Goal: Information Seeking & Learning: Learn about a topic

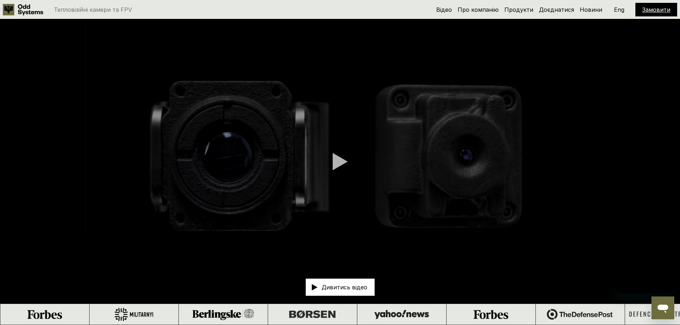
click at [343, 288] on p "Дивитись відео" at bounding box center [345, 287] width 46 height 6
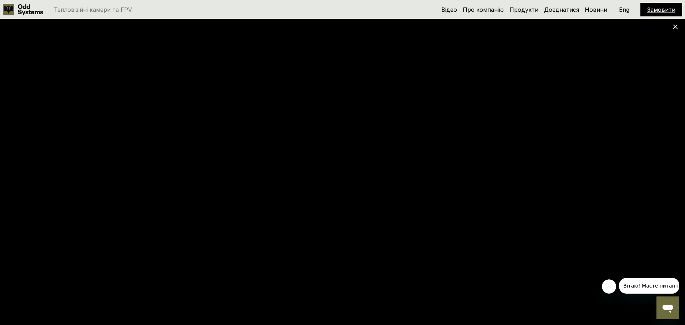
click at [677, 27] on use at bounding box center [675, 27] width 5 height 5
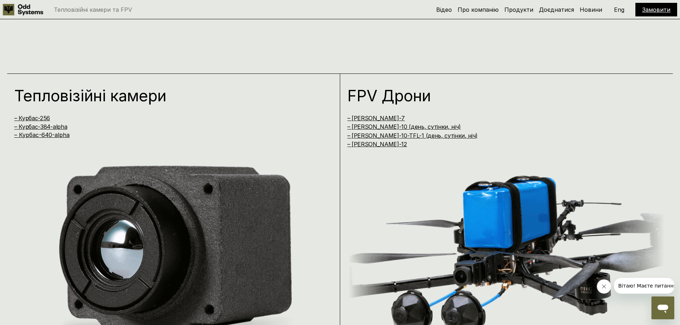
scroll to position [571, 0]
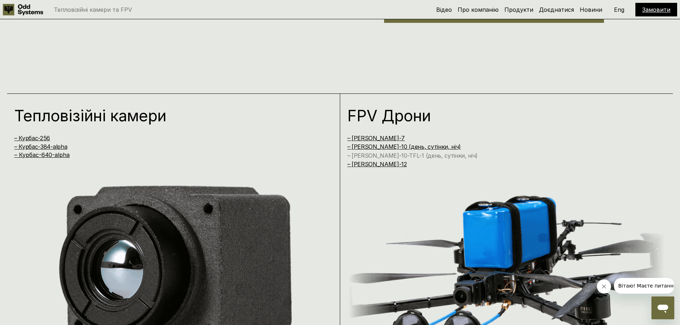
click at [394, 155] on link "– [PERSON_NAME]-10-TFL-1 (день, сутінки, ніч)" at bounding box center [412, 155] width 131 height 7
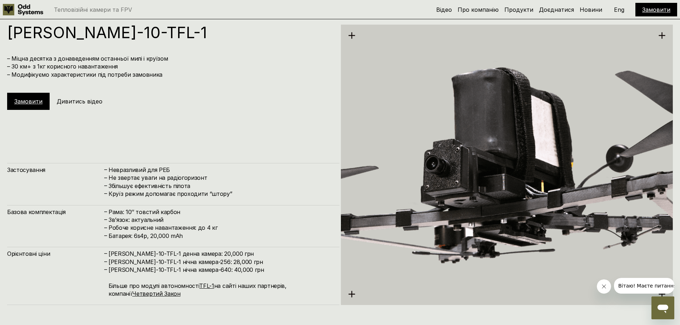
scroll to position [2601, 0]
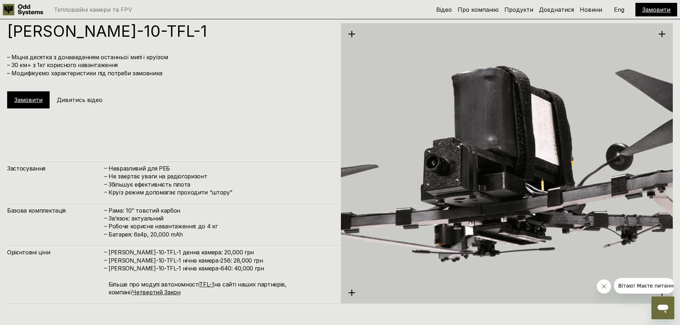
click at [85, 101] on h5 "Дивитись відео" at bounding box center [80, 100] width 46 height 8
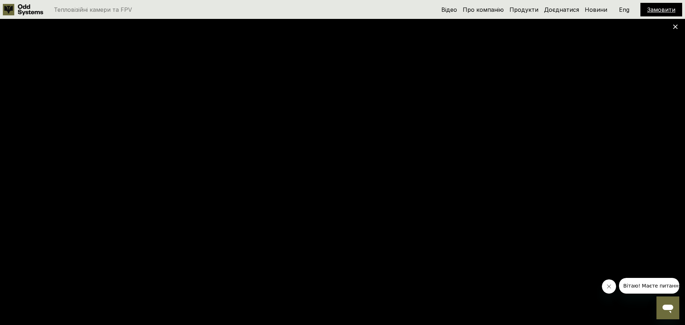
click at [673, 25] on icon at bounding box center [675, 26] width 5 height 5
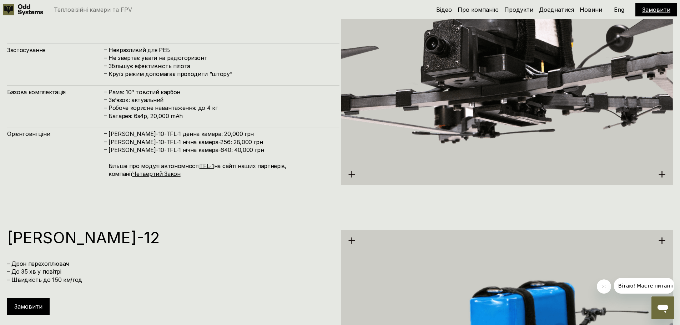
scroll to position [2779, 0]
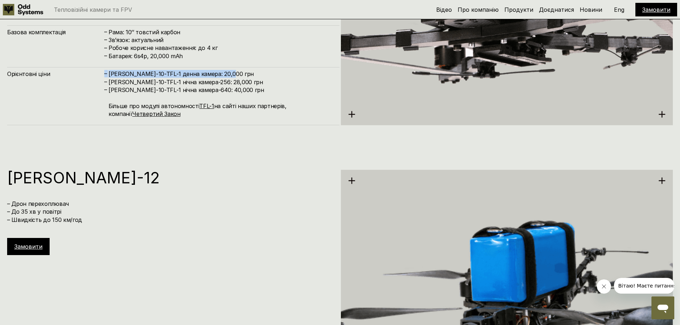
drag, startPoint x: 233, startPoint y: 71, endPoint x: 102, endPoint y: 73, distance: 131.0
click at [102, 73] on div "Орієнтовні ціни – [PERSON_NAME]-10-TFL-1 денна камера: 20,000 грн – [PERSON_NAM…" at bounding box center [173, 96] width 332 height 58
copy div "Орієнтовні ціни – [PERSON_NAME]-10-TFL-1 денна камера: 20,000 грн"
click at [22, 83] on div "Орієнтовні ціни – [PERSON_NAME]-10-TFL-1 денна камера: 20,000 грн – [PERSON_NAM…" at bounding box center [173, 96] width 332 height 58
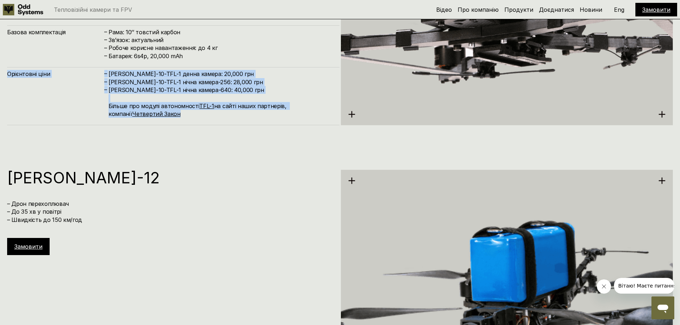
drag, startPoint x: 6, startPoint y: 75, endPoint x: 173, endPoint y: 118, distance: 171.9
copy div "Орієнтовні ціни – [PERSON_NAME]-10-TFL-1 денна камера: 20,000 грн – [PERSON_NAM…"
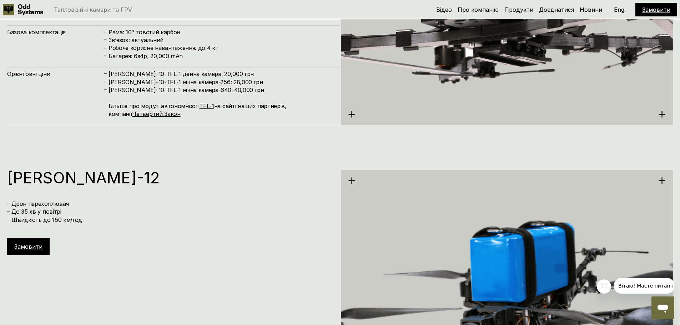
click at [160, 203] on h4 "– Дрон перехоплювач – До 35 хв у повітрі – Швидкість до 150 км/год" at bounding box center [169, 212] width 325 height 24
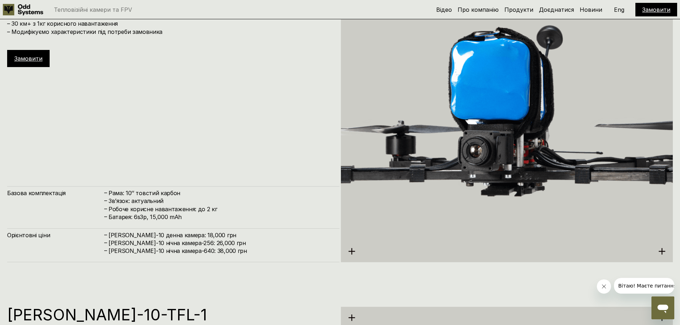
scroll to position [2315, 0]
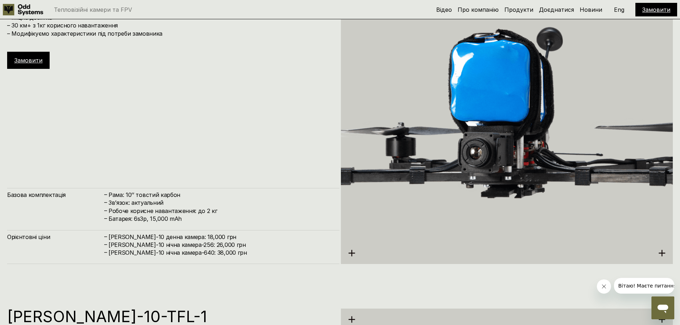
click at [112, 169] on div "[PERSON_NAME]-10 – Міцна десятка – 30 км+ з 1кг корисного навантаження – Модифі…" at bounding box center [173, 124] width 332 height 280
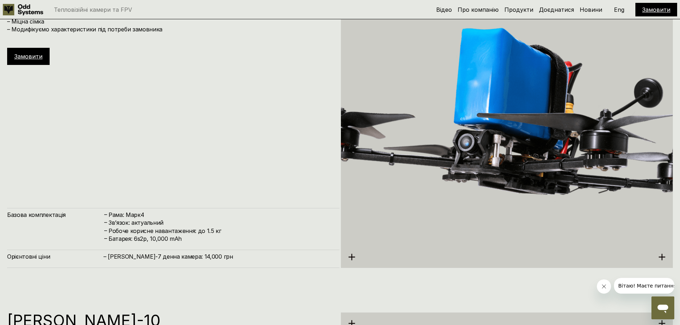
scroll to position [1994, 0]
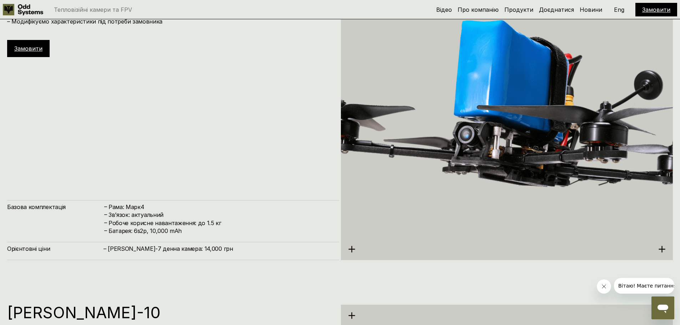
click at [662, 249] on use at bounding box center [662, 249] width 6 height 6
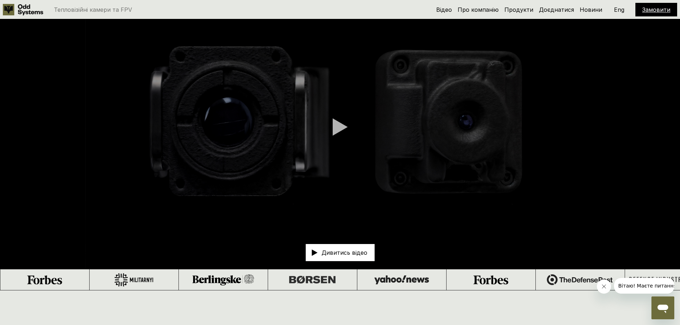
scroll to position [0, 0]
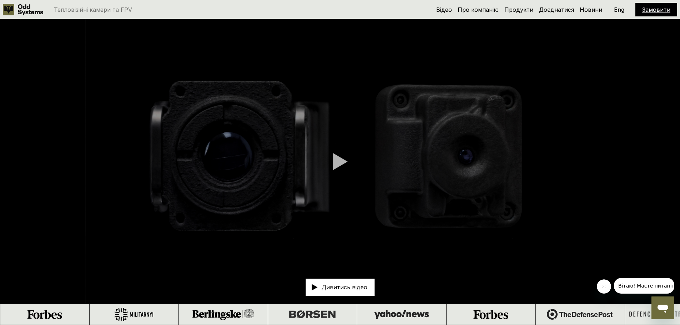
click at [0, 177] on video at bounding box center [340, 161] width 680 height 284
